Goal: Find specific page/section: Find specific page/section

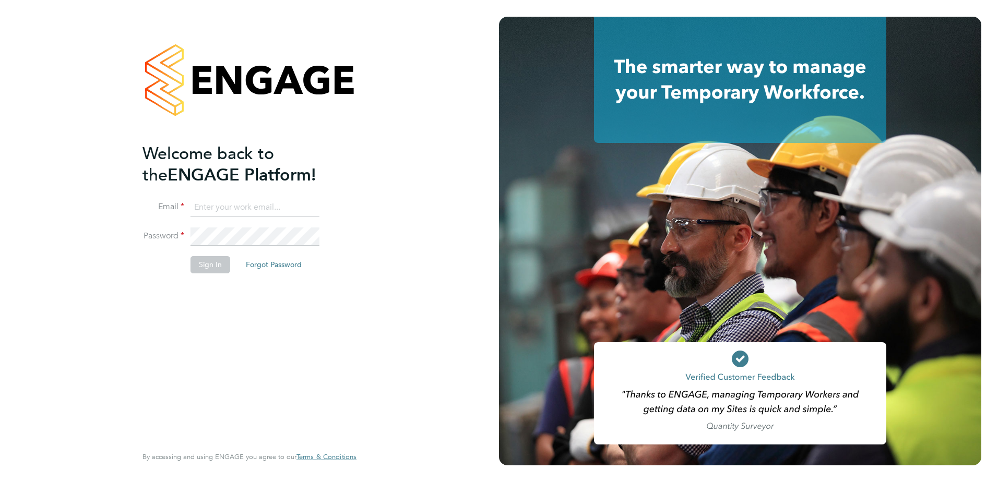
type input "[PERSON_NAME][EMAIL_ADDRESS][PERSON_NAME][DOMAIN_NAME]"
click at [207, 264] on button "Sign In" at bounding box center [211, 264] width 40 height 17
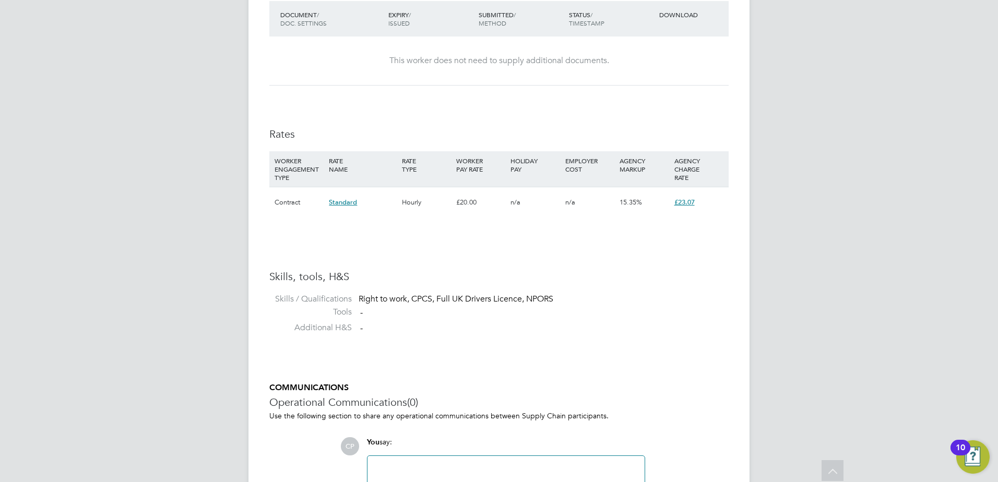
scroll to position [1329, 0]
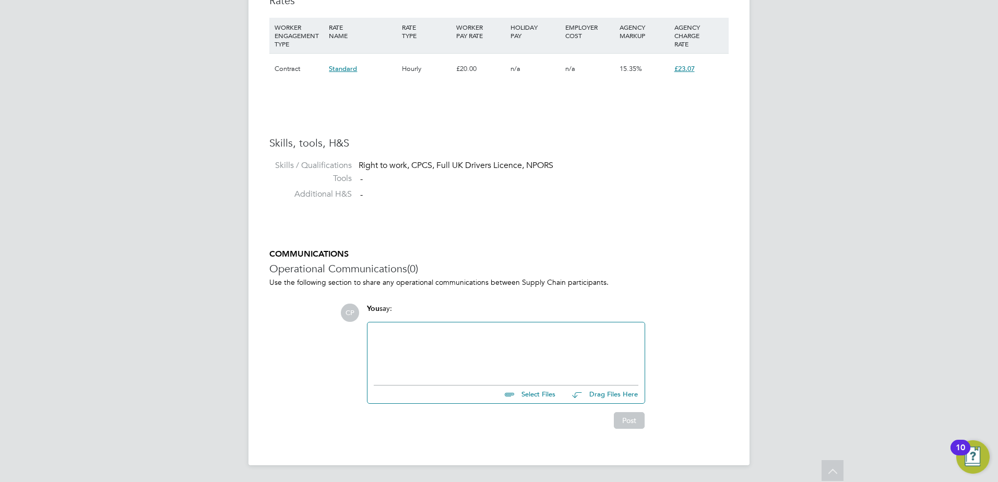
click at [413, 343] on div at bounding box center [506, 351] width 265 height 45
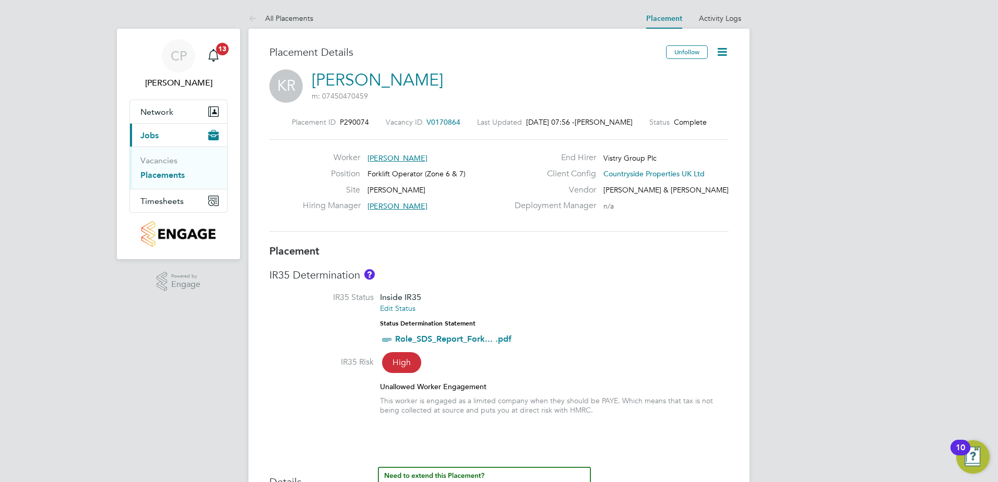
scroll to position [0, 0]
